Goal: Information Seeking & Learning: Check status

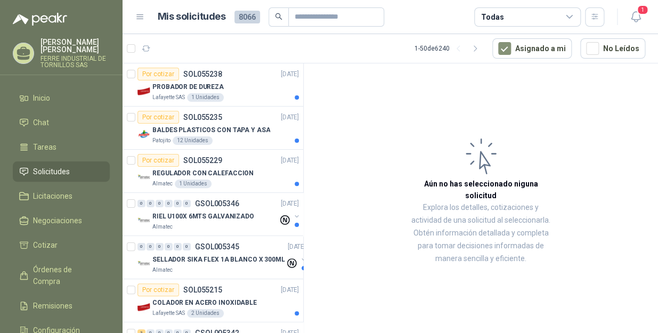
scroll to position [193, 0]
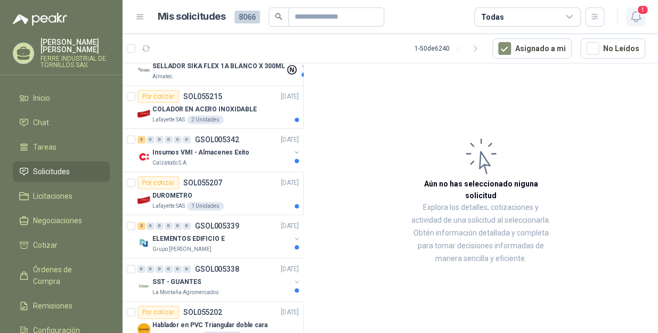
click at [636, 18] on icon "button" at bounding box center [635, 16] width 13 height 13
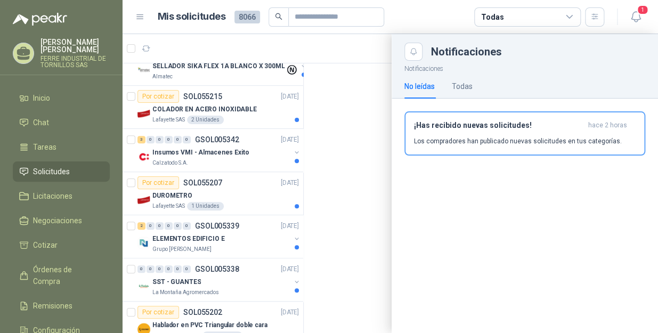
click at [425, 15] on article "Mis solicitudes 8066 Todas" at bounding box center [381, 16] width 447 height 19
click at [327, 135] on div at bounding box center [389, 183] width 535 height 299
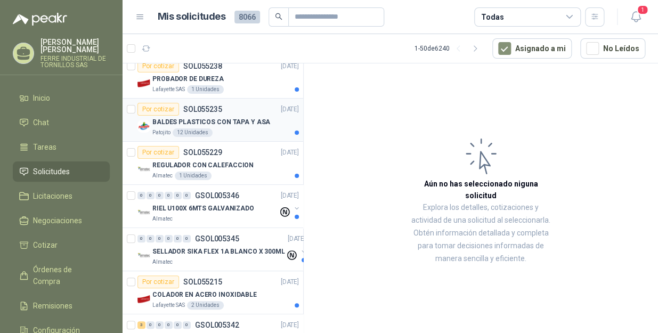
scroll to position [0, 0]
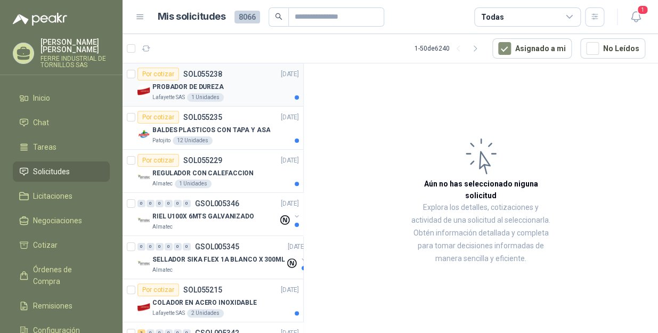
click at [230, 85] on div "PROBADOR DE DUREZA" at bounding box center [225, 86] width 146 height 13
click at [240, 93] on div "Lafayette SAS 1 Unidades" at bounding box center [225, 97] width 146 height 9
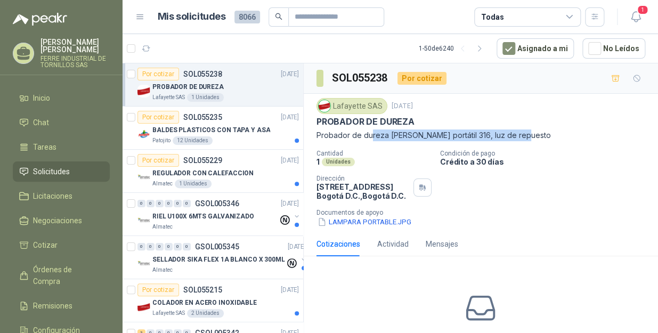
drag, startPoint x: 521, startPoint y: 133, endPoint x: 370, endPoint y: 137, distance: 151.3
click at [370, 137] on p "Probador de dureza [PERSON_NAME] portátil 316, luz de repuesto" at bounding box center [480, 135] width 329 height 12
click at [357, 224] on button "LAMPARA PORTABLE.JPG" at bounding box center [364, 221] width 96 height 11
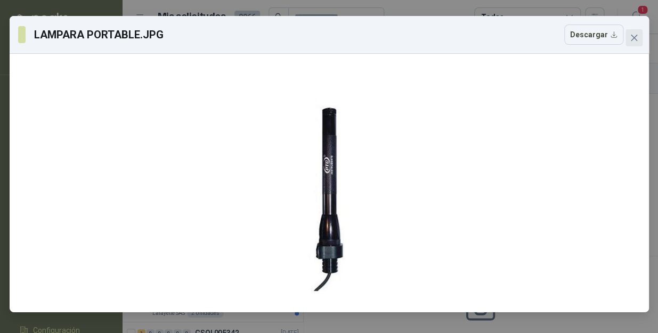
click at [638, 35] on span "Close" at bounding box center [633, 38] width 17 height 9
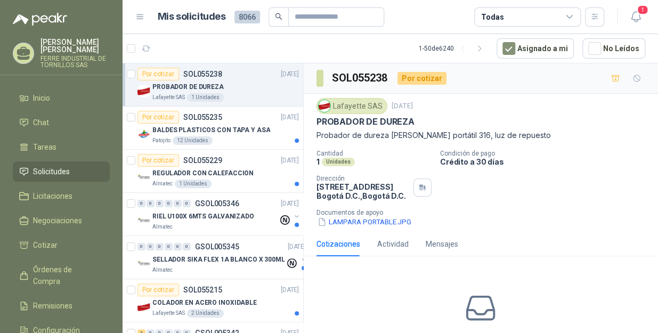
click at [505, 106] on div "Lafayette SAS [DATE]" at bounding box center [480, 106] width 329 height 16
drag, startPoint x: 527, startPoint y: 134, endPoint x: 316, endPoint y: 136, distance: 210.9
click at [316, 136] on p "Probador de dureza [PERSON_NAME] portátil 316, luz de repuesto" at bounding box center [480, 135] width 329 height 12
copy p "Probador de dureza [PERSON_NAME] portátil 316, luz de repuesto"
click at [629, 18] on icon "button" at bounding box center [635, 16] width 13 height 13
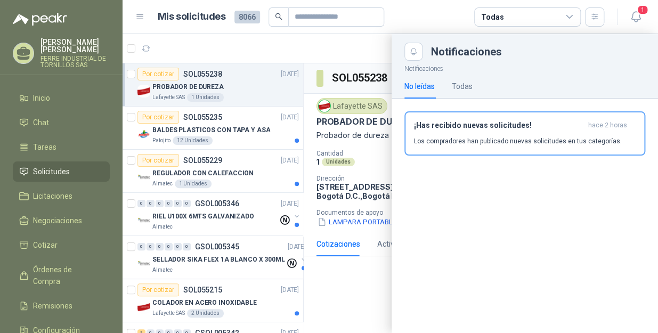
click at [420, 7] on article "Mis solicitudes 8066 Todas" at bounding box center [381, 16] width 447 height 19
click at [434, 21] on article "Mis solicitudes 8066 Todas" at bounding box center [381, 16] width 447 height 19
click at [358, 46] on div at bounding box center [389, 183] width 535 height 299
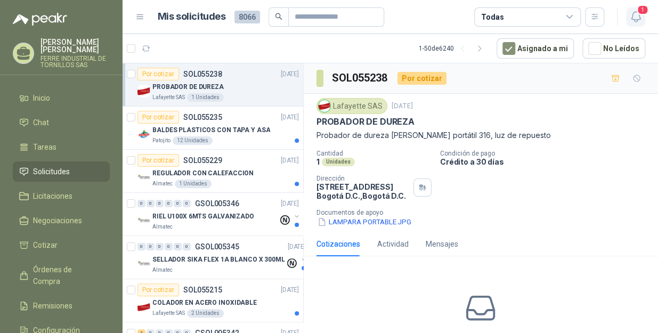
click at [642, 13] on span "1" at bounding box center [642, 10] width 12 height 10
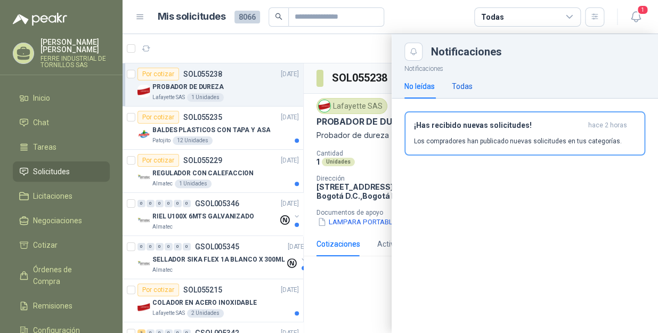
click at [454, 91] on div "Todas" at bounding box center [461, 86] width 21 height 12
click at [422, 84] on div "No leídas" at bounding box center [419, 86] width 30 height 12
click at [356, 51] on div at bounding box center [389, 183] width 535 height 299
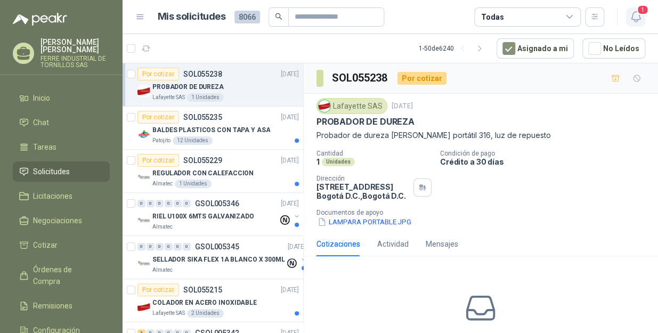
click at [642, 11] on span "1" at bounding box center [642, 10] width 12 height 10
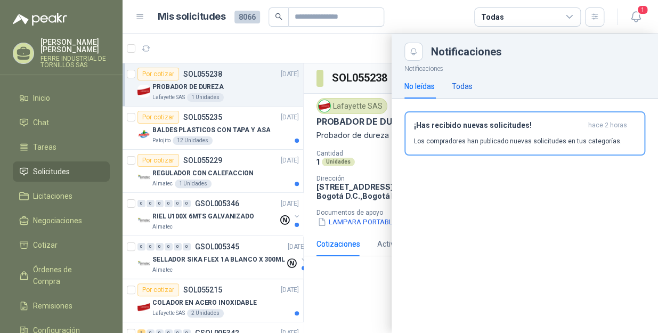
click at [462, 81] on div "Todas" at bounding box center [461, 86] width 21 height 12
click at [431, 21] on article "Mis solicitudes 8066 Todas" at bounding box center [381, 16] width 447 height 19
click at [261, 39] on div at bounding box center [389, 183] width 535 height 299
